Goal: Task Accomplishment & Management: Manage account settings

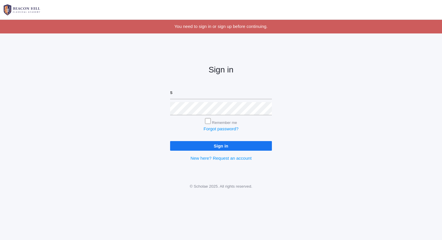
type input "sarah@beaconhillclassical.org"
click at [170, 141] on input "Sign in" at bounding box center [221, 146] width 102 height 10
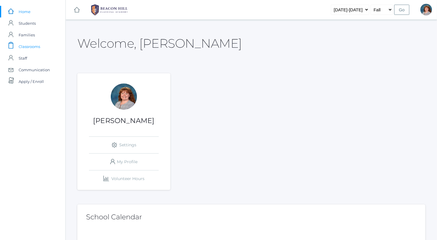
click at [51, 47] on link "icons/clipboard/plain Created with Sketch. Classrooms" at bounding box center [32, 47] width 65 height 12
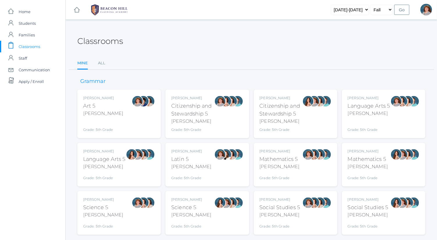
click at [291, 166] on div "Bence" at bounding box center [279, 166] width 40 height 7
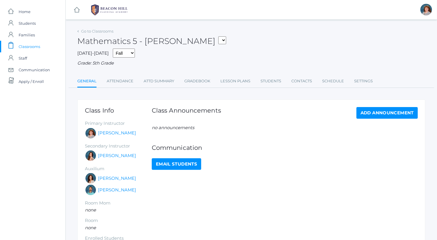
click at [211, 80] on ul "General Attendance Attd Summary Gradebook Lesson Plans Students Contacts Schedu…" at bounding box center [251, 81] width 348 height 12
click at [207, 81] on link "Gradebook" at bounding box center [197, 81] width 26 height 12
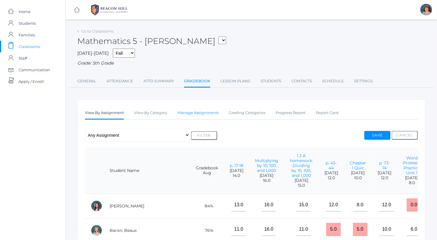
click at [217, 109] on link "Manage Assignments" at bounding box center [197, 113] width 41 height 12
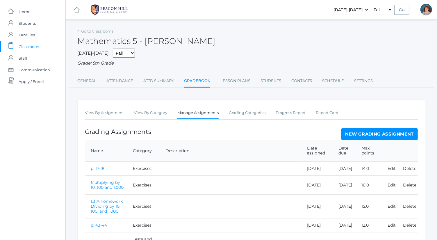
click at [372, 136] on link "New Grading Assignment" at bounding box center [379, 134] width 76 height 12
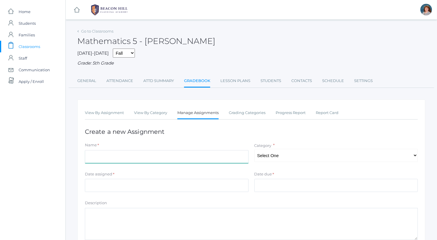
click at [185, 156] on input "Name" at bounding box center [167, 156] width 164 height 13
type input "p. 121-122"
click at [297, 156] on select "Select One Exercises Tests and Quizzes Participation" at bounding box center [336, 155] width 164 height 13
select select "1039"
click at [254, 149] on select "Select One Exercises Tests and Quizzes Participation" at bounding box center [336, 155] width 164 height 13
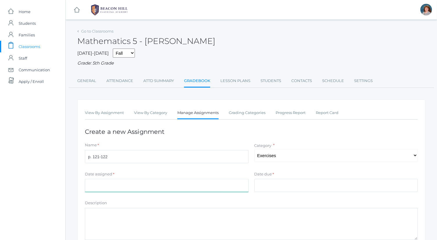
click at [235, 186] on input "Date assigned" at bounding box center [167, 185] width 164 height 13
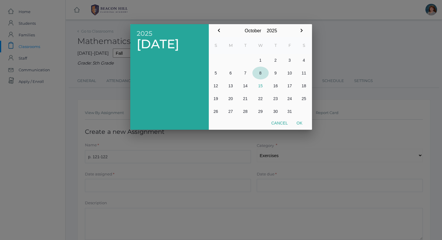
click at [261, 71] on button "8" at bounding box center [260, 73] width 16 height 13
click at [298, 119] on button "Ok" at bounding box center [299, 123] width 15 height 10
type input "2025-10-08"
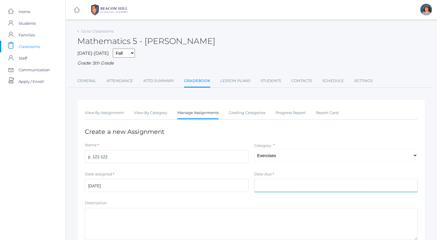
click at [283, 182] on input "Date due" at bounding box center [336, 185] width 164 height 13
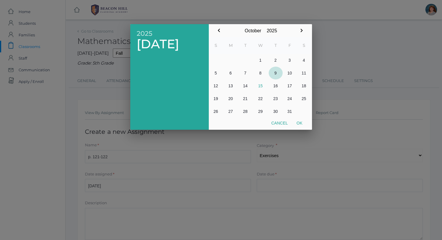
click at [277, 71] on button "9" at bounding box center [275, 73] width 14 height 13
click at [299, 121] on button "Ok" at bounding box center [299, 123] width 15 height 10
type input "[DATE]"
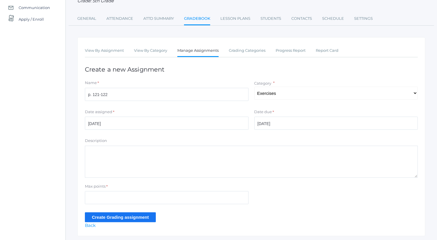
scroll to position [63, 0]
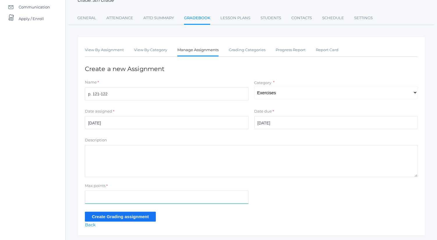
click at [148, 198] on input "Max points" at bounding box center [167, 196] width 164 height 13
type input "15"
click at [141, 214] on input "Create Grading assignment" at bounding box center [120, 217] width 71 height 10
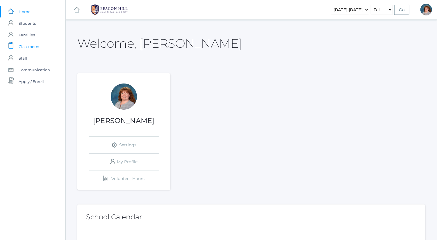
click at [43, 45] on link "icons/clipboard/plain Created with Sketch. Classrooms" at bounding box center [32, 47] width 65 height 12
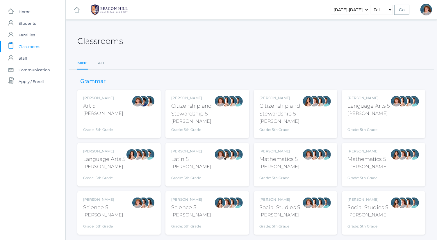
click at [372, 109] on div "Language Arts 5" at bounding box center [368, 106] width 42 height 8
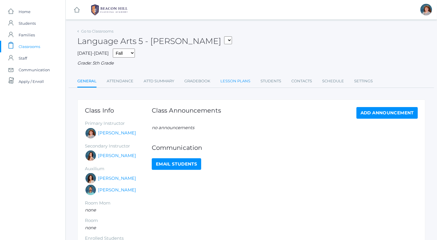
click at [245, 83] on link "Lesson Plans" at bounding box center [235, 81] width 30 height 12
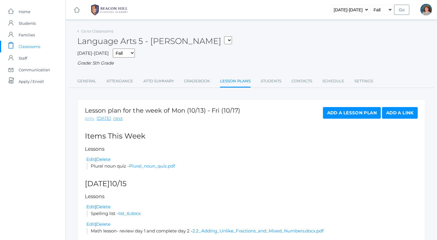
click at [91, 118] on link "prev" at bounding box center [90, 118] width 10 height 7
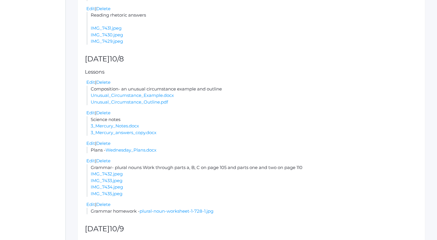
scroll to position [404, 0]
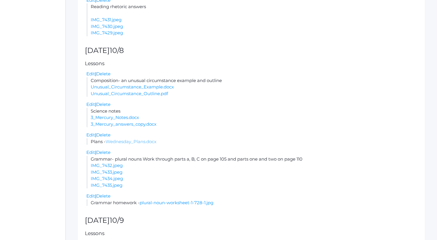
click at [144, 140] on link "Wednesday_Plans.docx" at bounding box center [130, 142] width 51 height 6
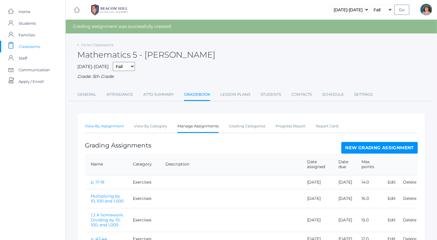
click at [121, 130] on link "View By Assignment" at bounding box center [104, 126] width 39 height 12
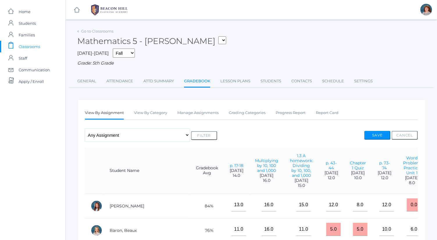
click at [123, 139] on select "Any Assignment Category: Exercises - p. 17-18 - Multiplying by 10, 100 and 1,00…" at bounding box center [137, 134] width 105 height 13
select select "10506"
click at [85, 128] on select "Any Assignment Category: Exercises - p. 17-18 - Multiplying by 10, 100 and 1,00…" at bounding box center [137, 134] width 105 height 13
click at [214, 136] on button "Filter" at bounding box center [204, 135] width 26 height 9
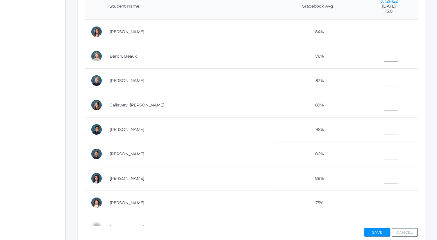
scroll to position [154, 0]
click at [384, 29] on input"] "text" at bounding box center [391, 30] width 15 height 13
type input"] "15"
click at [384, 77] on input"] "text" at bounding box center [391, 79] width 15 height 13
type input"] "12.5"
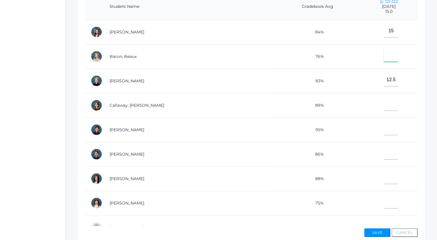
click at [384, 54] on input"] "text" at bounding box center [391, 55] width 15 height 13
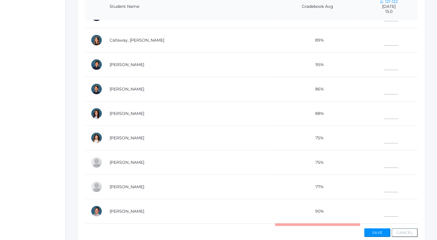
scroll to position [66, 0]
type input"] "15"
click at [384, 206] on input"] "text" at bounding box center [391, 209] width 15 height 13
type input"] "15"
click at [384, 111] on input"] "text" at bounding box center [391, 111] width 15 height 13
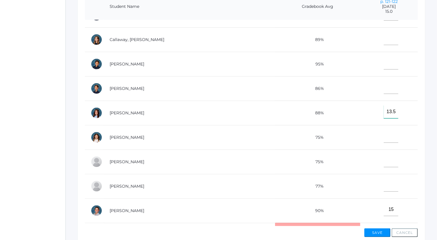
type input"] "13.5"
click at [384, 35] on input"] "text" at bounding box center [391, 38] width 15 height 13
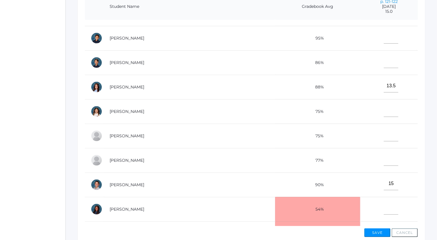
scroll to position [92, 0]
type input"] "14"
click at [384, 158] on input"] "text" at bounding box center [391, 158] width 15 height 13
type input"] "11"
click at [384, 38] on input"] "text" at bounding box center [391, 36] width 15 height 13
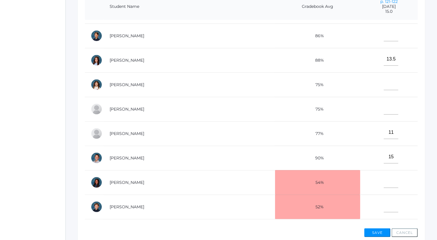
scroll to position [118, 0]
type input"] "13"
click at [384, 37] on input"] "text" at bounding box center [391, 34] width 15 height 13
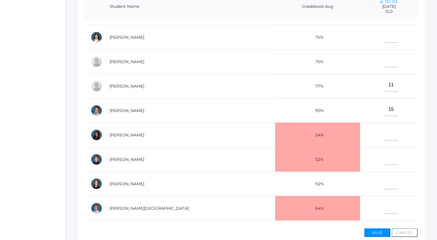
scroll to position [168, 0]
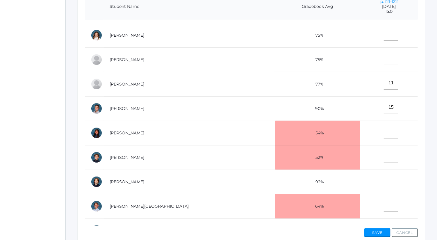
type input"] "14.5"
click at [384, 30] on input"] "text" at bounding box center [391, 34] width 15 height 13
type input"] "13"
click at [384, 156] on input"] "text" at bounding box center [391, 156] width 15 height 13
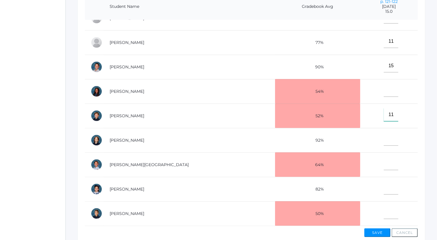
type input"] "11"
click at [384, 157] on input"] "text" at bounding box center [391, 163] width 15 height 13
type input"] "12.5"
click at [384, 182] on input"] "text" at bounding box center [391, 187] width 15 height 13
type input"] "15"
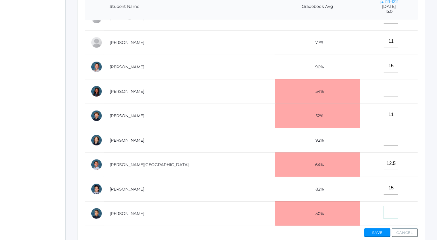
click at [384, 210] on input"] "text" at bounding box center [391, 212] width 15 height 13
type input"] "8"
click at [384, 230] on button "Save" at bounding box center [377, 232] width 26 height 9
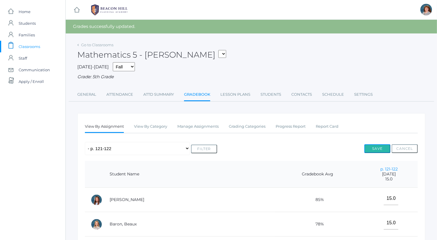
click at [378, 147] on button "Save" at bounding box center [377, 148] width 26 height 9
click at [110, 44] on link "Go to Classrooms" at bounding box center [97, 44] width 32 height 5
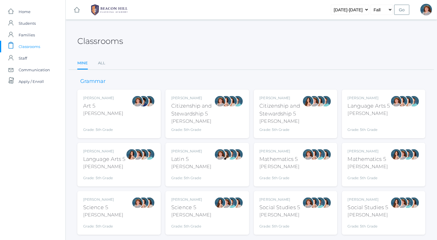
click at [284, 205] on div "Social Studies 5" at bounding box center [279, 207] width 41 height 8
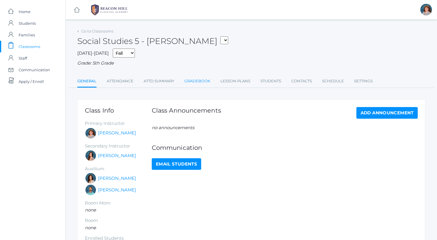
click at [209, 81] on link "Gradebook" at bounding box center [197, 81] width 26 height 12
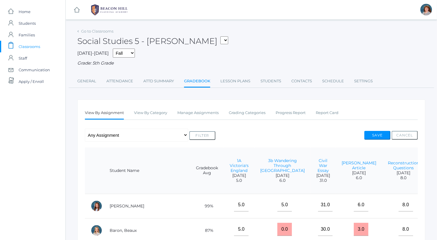
scroll to position [0, 1]
click at [196, 114] on link "Manage Assignments" at bounding box center [197, 113] width 41 height 12
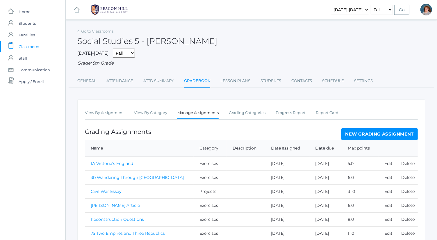
drag, startPoint x: 362, startPoint y: 136, endPoint x: 395, endPoint y: 132, distance: 32.7
click at [395, 132] on link "New Grading Assignment" at bounding box center [379, 134] width 76 height 12
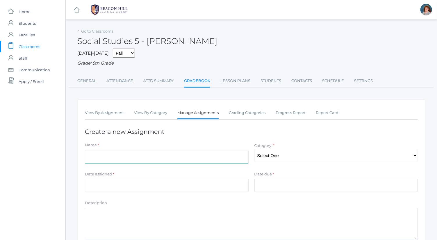
click at [178, 156] on input "Name" at bounding box center [167, 156] width 164 height 13
type input "Map Skills Quiz"
click at [273, 158] on select "Select One Exercises Tests Projects" at bounding box center [336, 155] width 164 height 13
select select "1051"
click at [254, 149] on select "Select One Exercises Tests Projects" at bounding box center [336, 155] width 164 height 13
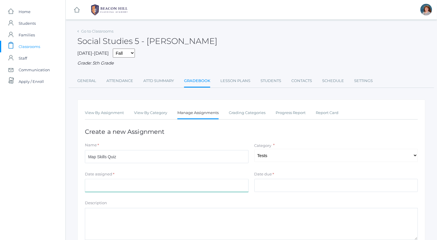
click at [214, 182] on input "Date assigned" at bounding box center [167, 185] width 164 height 13
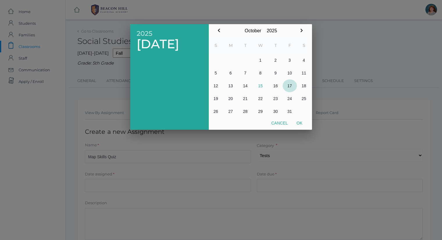
click at [291, 83] on button "17" at bounding box center [289, 85] width 14 height 13
click at [300, 122] on button "Ok" at bounding box center [299, 123] width 15 height 10
type input "[DATE]"
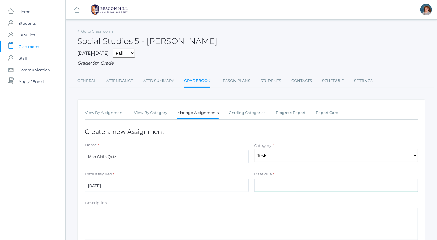
click at [297, 188] on input "Date due" at bounding box center [336, 185] width 164 height 13
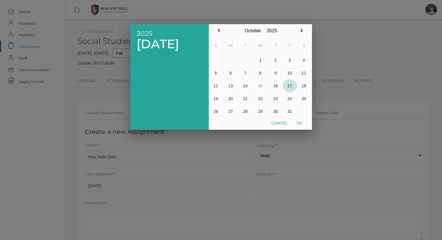
click at [289, 86] on button "17" at bounding box center [289, 85] width 14 height 13
click at [299, 123] on button "Ok" at bounding box center [299, 123] width 15 height 10
type input "[DATE]"
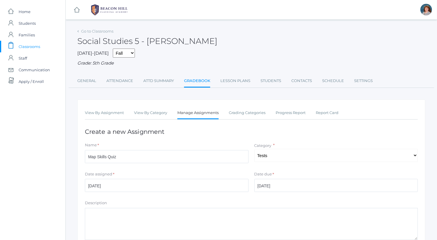
scroll to position [79, 0]
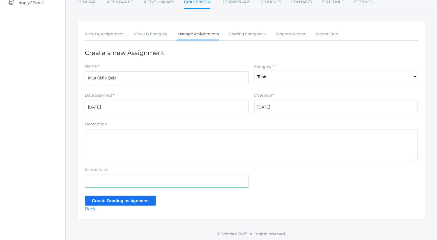
click at [156, 180] on input "Max points" at bounding box center [167, 180] width 164 height 13
type input "19"
click at [130, 199] on input "Create Grading assignment" at bounding box center [120, 201] width 71 height 10
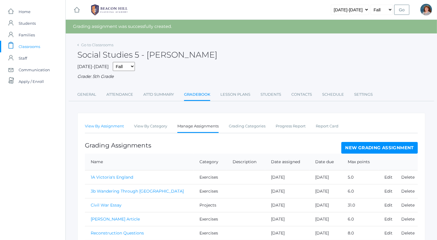
click at [114, 122] on link "View By Assignment" at bounding box center [104, 126] width 39 height 12
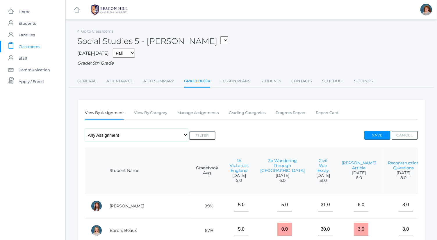
click at [123, 137] on select "Any Assignment Category: Exercises - 1A Victoria's [GEOGRAPHIC_DATA] - 3b Wande…" at bounding box center [136, 134] width 103 height 13
select select "10507"
click at [85, 128] on select "Any Assignment Category: Exercises - 1A Victoria's [GEOGRAPHIC_DATA] - 3b Wande…" at bounding box center [136, 134] width 103 height 13
click at [189, 131] on button "Filter" at bounding box center [202, 135] width 26 height 9
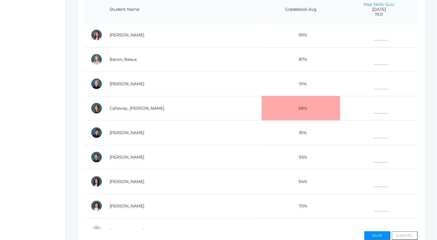
scroll to position [0, 0]
click at [374, 125] on input"] "text" at bounding box center [381, 131] width 15 height 13
type input"] "12"
click at [374, 31] on input"] "text" at bounding box center [381, 33] width 15 height 13
type input"] "14"
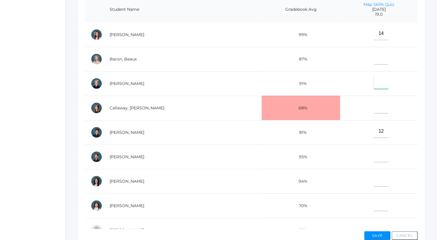
click at [374, 82] on input"] "text" at bounding box center [381, 82] width 15 height 13
type input"] "16.5"
click at [374, 177] on input"] "text" at bounding box center [381, 179] width 15 height 13
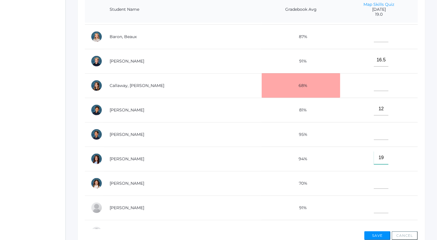
scroll to position [23, 0]
type input"] "19"
click at [374, 40] on input"] "text" at bounding box center [381, 34] width 15 height 13
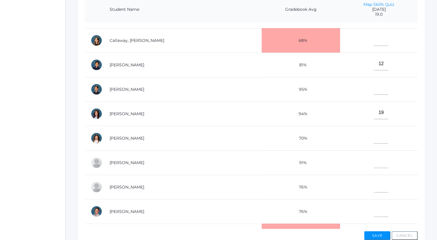
scroll to position [69, 0]
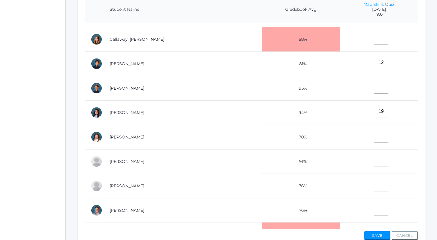
type input"] "12"
click at [374, 81] on input"] "text" at bounding box center [381, 86] width 15 height 13
type input"] "15"
click at [374, 207] on input"] "text" at bounding box center [381, 209] width 15 height 13
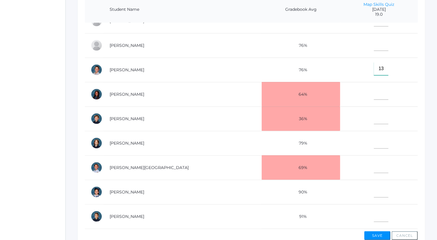
type input"] "13"
click at [374, 213] on input"] "text" at bounding box center [381, 215] width 15 height 13
type input"] "9"
click at [374, 162] on input"] "text" at bounding box center [381, 166] width 15 height 13
type input"] "11"
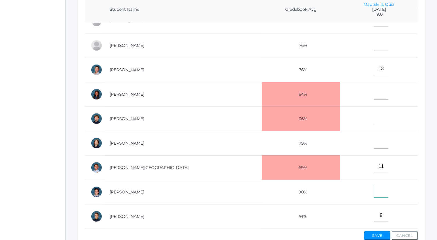
click at [374, 186] on input"] "text" at bounding box center [381, 190] width 15 height 13
type input"] "11"
click at [374, 39] on input"] "text" at bounding box center [381, 44] width 15 height 13
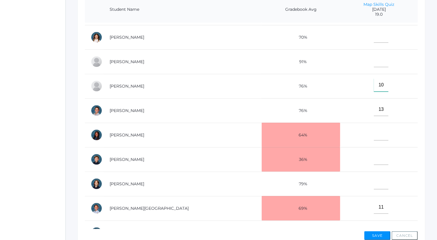
scroll to position [168, 0]
type input"] "10"
click at [374, 63] on input"] "text" at bounding box center [381, 61] width 15 height 13
type input"] "8"
click at [374, 180] on input"] "text" at bounding box center [381, 183] width 15 height 13
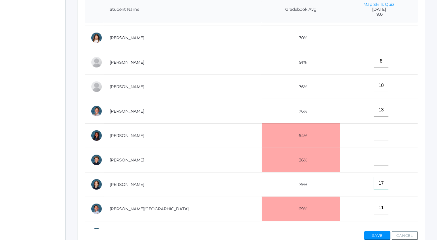
type input"] "17"
click at [374, 128] on input"] "text" at bounding box center [381, 134] width 15 height 13
type input"] "8"
click at [374, 153] on input"] "text" at bounding box center [381, 158] width 15 height 13
type input"] "6"
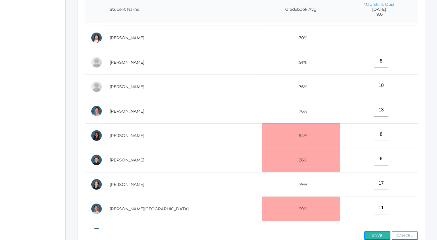
click at [378, 234] on button "Save" at bounding box center [377, 235] width 26 height 9
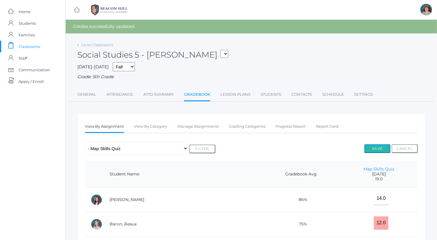
click at [387, 148] on button "Save" at bounding box center [377, 148] width 26 height 9
